Goal: Task Accomplishment & Management: Use online tool/utility

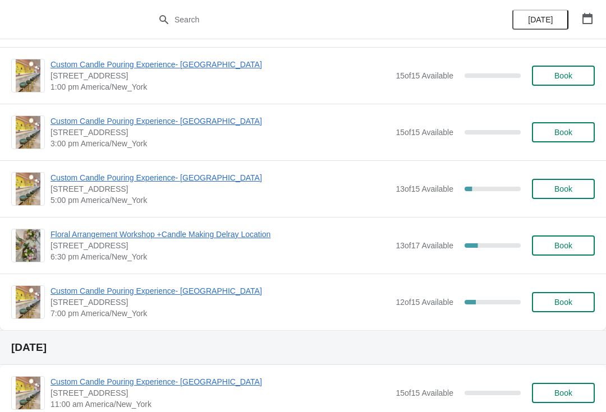
scroll to position [479, 0]
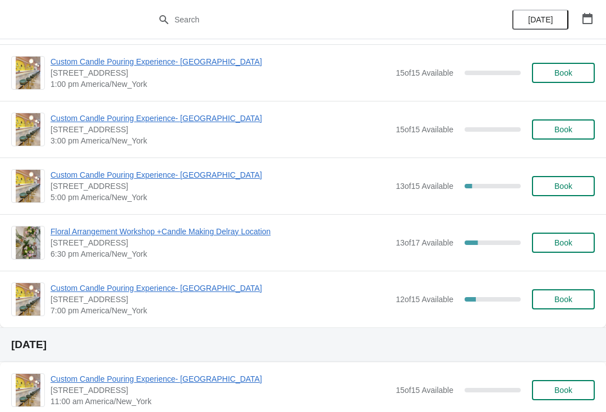
click at [100, 290] on span "Custom Candle Pouring Experience- [GEOGRAPHIC_DATA]" at bounding box center [219, 288] width 339 height 11
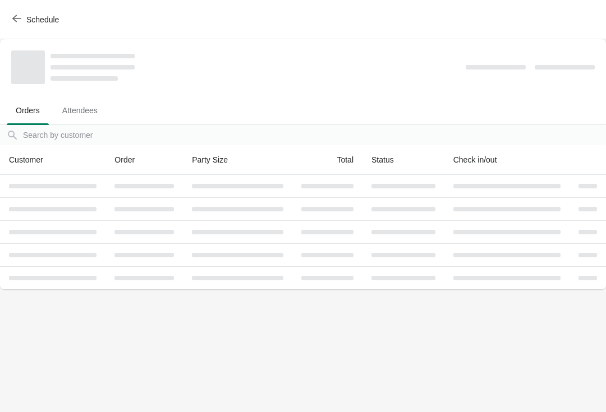
scroll to position [0, 0]
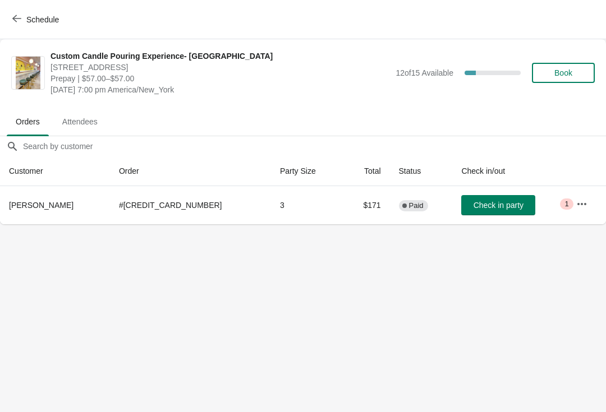
click at [577, 205] on icon "button" at bounding box center [581, 204] width 9 height 2
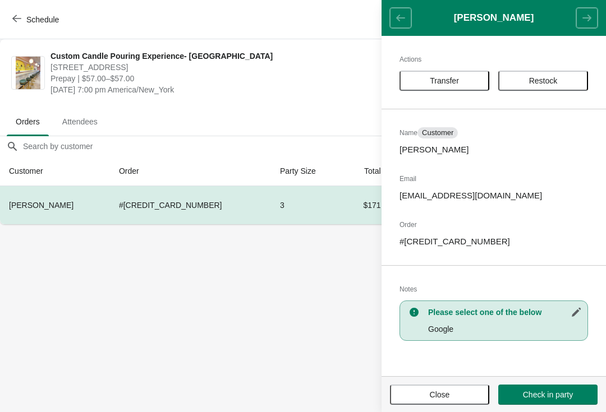
click at [566, 401] on button "Check in party" at bounding box center [547, 395] width 99 height 20
click at [461, 82] on span "Transfer" at bounding box center [445, 80] width 70 height 9
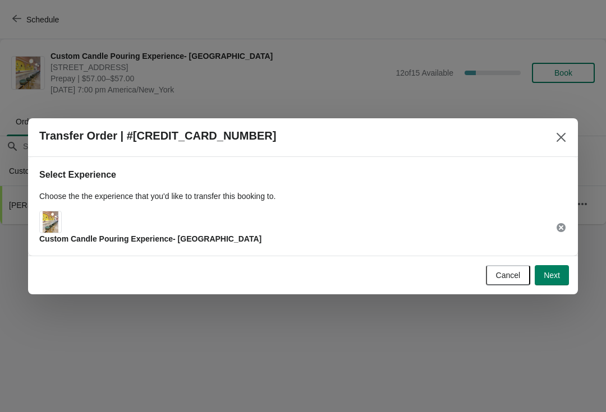
click at [555, 274] on span "Next" at bounding box center [552, 275] width 16 height 9
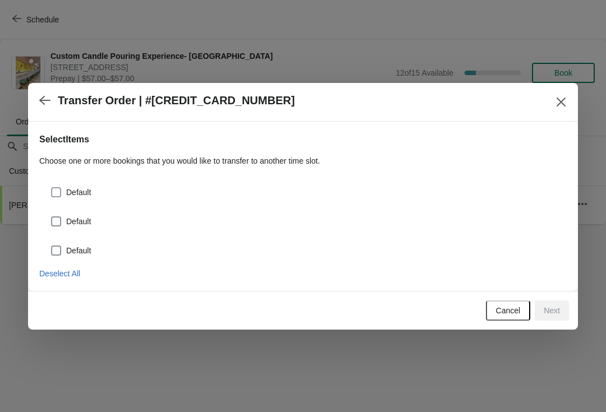
click at [61, 195] on span at bounding box center [56, 192] width 10 height 10
click at [52, 188] on input "Default" at bounding box center [51, 187] width 1 height 1
checkbox input "true"
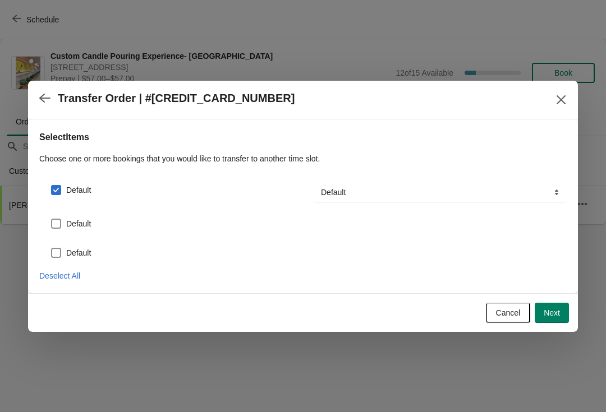
click at [60, 224] on span at bounding box center [56, 224] width 10 height 10
click at [52, 219] on input "Default" at bounding box center [51, 219] width 1 height 1
checkbox input "true"
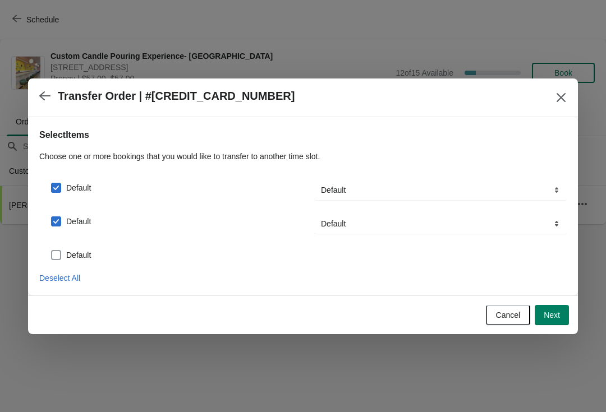
click at [59, 255] on span at bounding box center [56, 255] width 10 height 10
click at [52, 251] on input "Default" at bounding box center [51, 250] width 1 height 1
checkbox input "true"
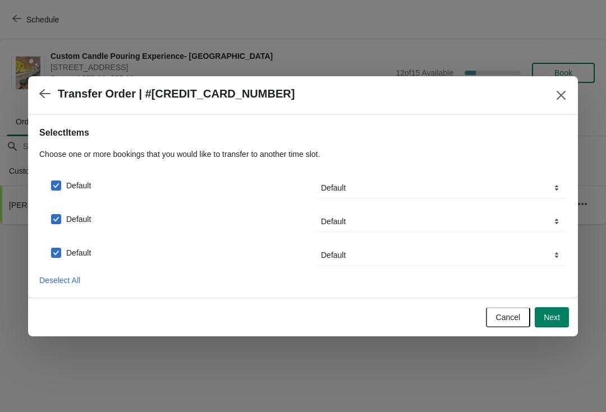
click at [554, 316] on span "Next" at bounding box center [552, 317] width 16 height 9
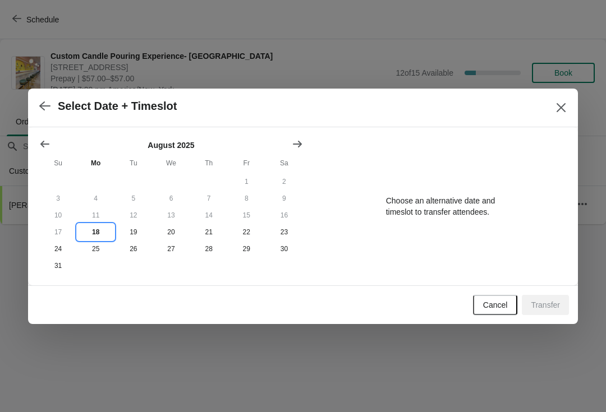
click at [91, 232] on button "18" at bounding box center [96, 232] width 38 height 17
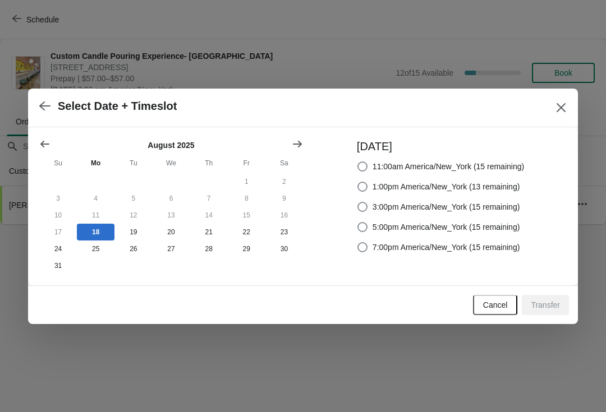
click at [373, 248] on span "7:00pm America/New_York (15 remaining)" at bounding box center [447, 247] width 148 height 11
click at [358, 243] on input "7:00pm America/New_York (15 remaining)" at bounding box center [357, 242] width 1 height 1
radio input "true"
click at [549, 305] on span "Transfer" at bounding box center [545, 305] width 29 height 9
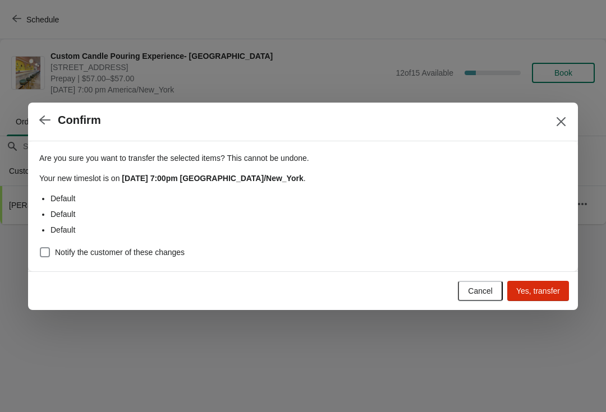
click at [536, 300] on button "Yes, transfer" at bounding box center [538, 291] width 62 height 20
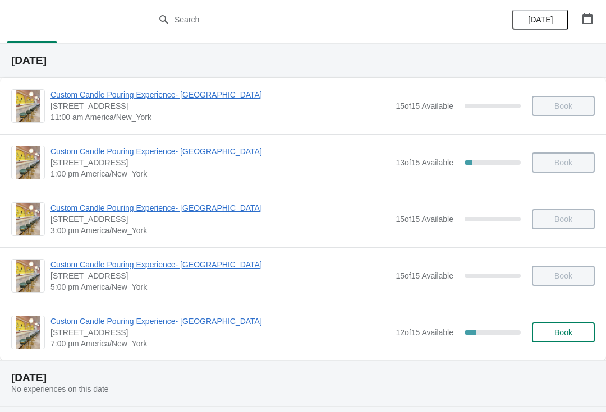
scroll to position [34, 0]
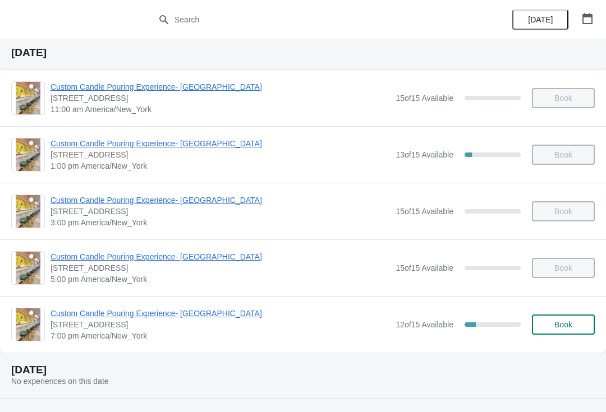
click at [88, 318] on span "Custom Candle Pouring Experience- [GEOGRAPHIC_DATA]" at bounding box center [219, 313] width 339 height 11
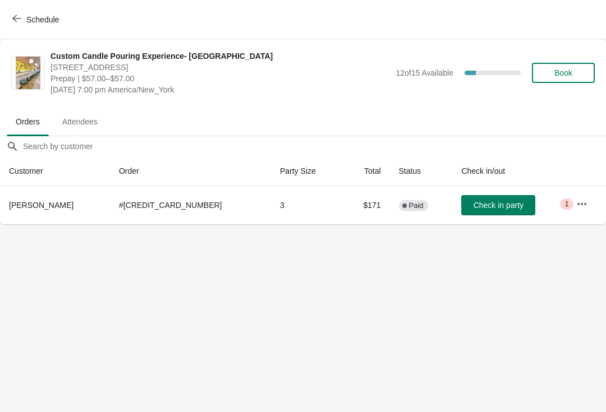
click at [16, 15] on icon "button" at bounding box center [16, 18] width 9 height 7
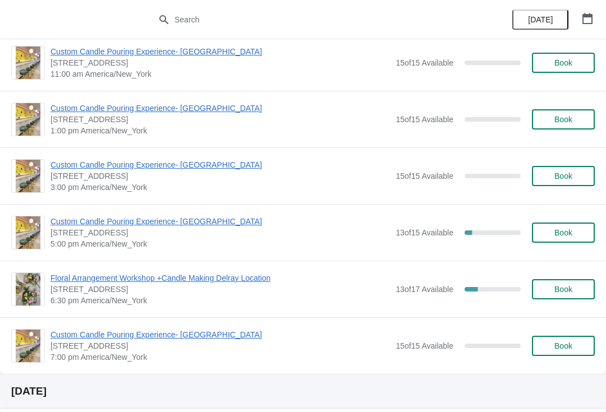
scroll to position [415, 0]
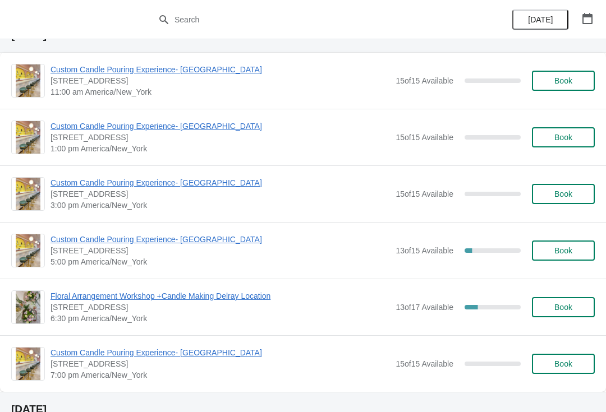
click at [263, 298] on span "Floral Arrangement Workshop +Candle Making Delray Location" at bounding box center [219, 296] width 339 height 11
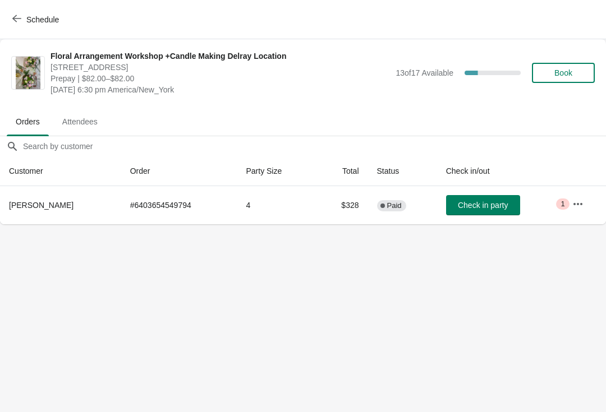
click at [23, 19] on span "Schedule" at bounding box center [37, 19] width 44 height 11
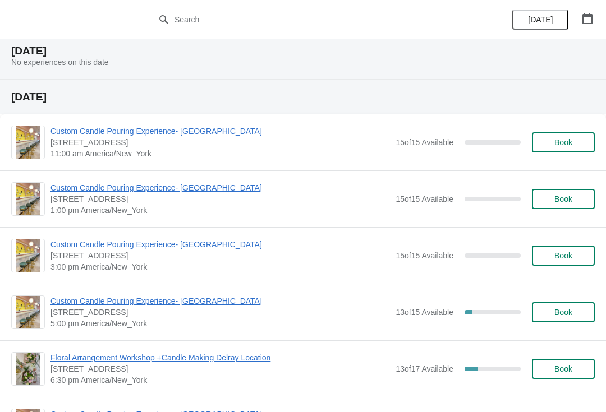
scroll to position [367, 0]
